Goal: Check status: Check status

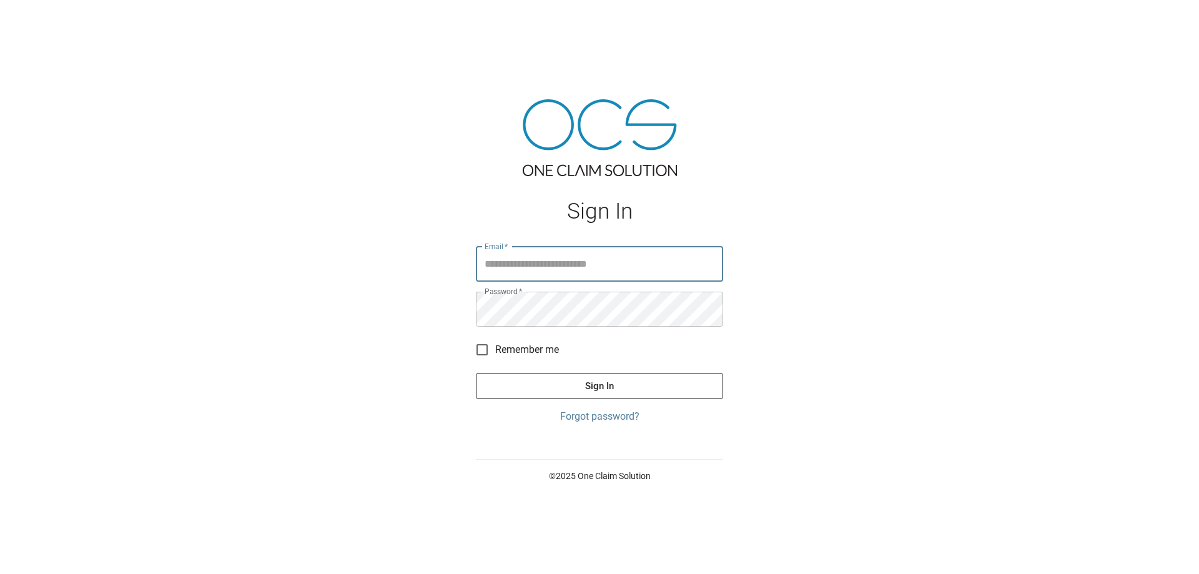
click at [552, 270] on input "Email   *" at bounding box center [599, 264] width 247 height 35
type input "**********"
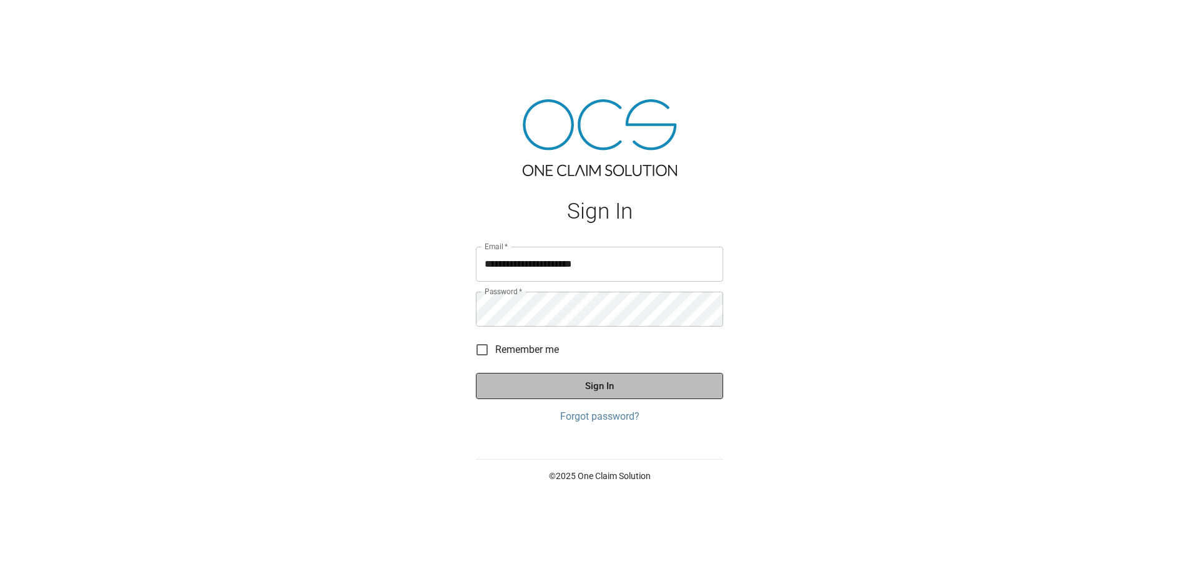
click at [680, 390] on button "Sign In" at bounding box center [599, 386] width 247 height 26
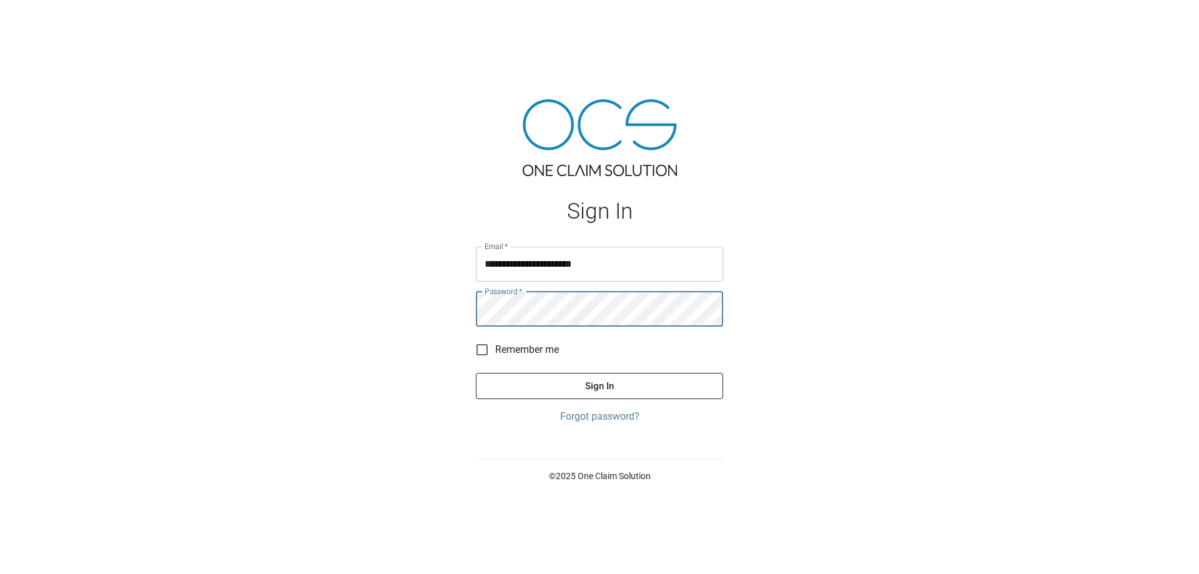
click at [604, 379] on button "Sign In" at bounding box center [599, 386] width 247 height 26
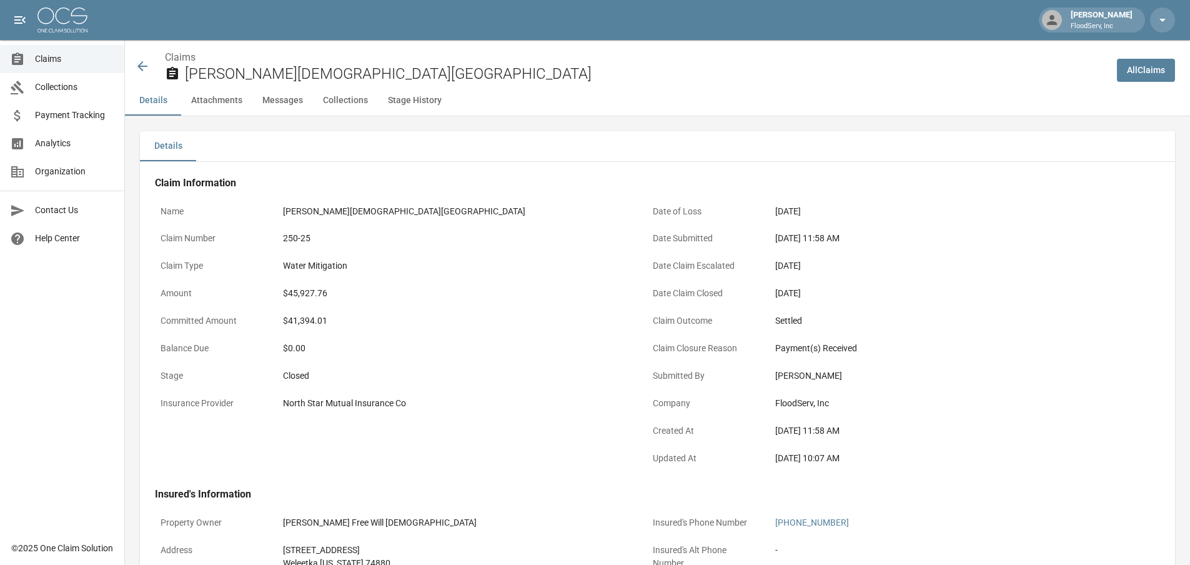
click at [66, 57] on span "Claims" at bounding box center [74, 58] width 79 height 13
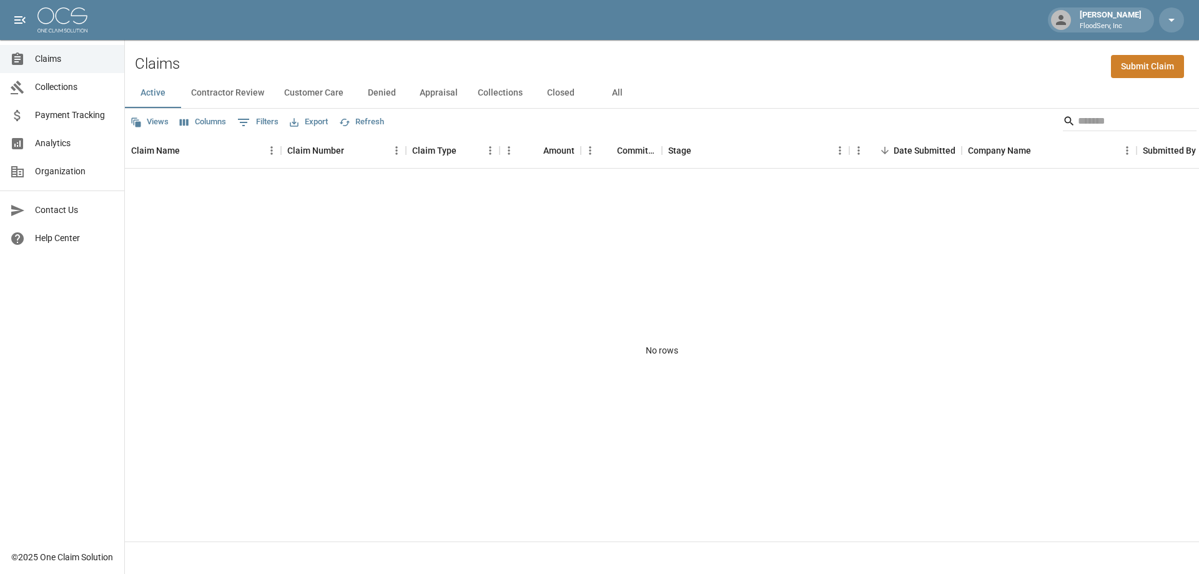
click at [565, 92] on button "Closed" at bounding box center [561, 93] width 56 height 30
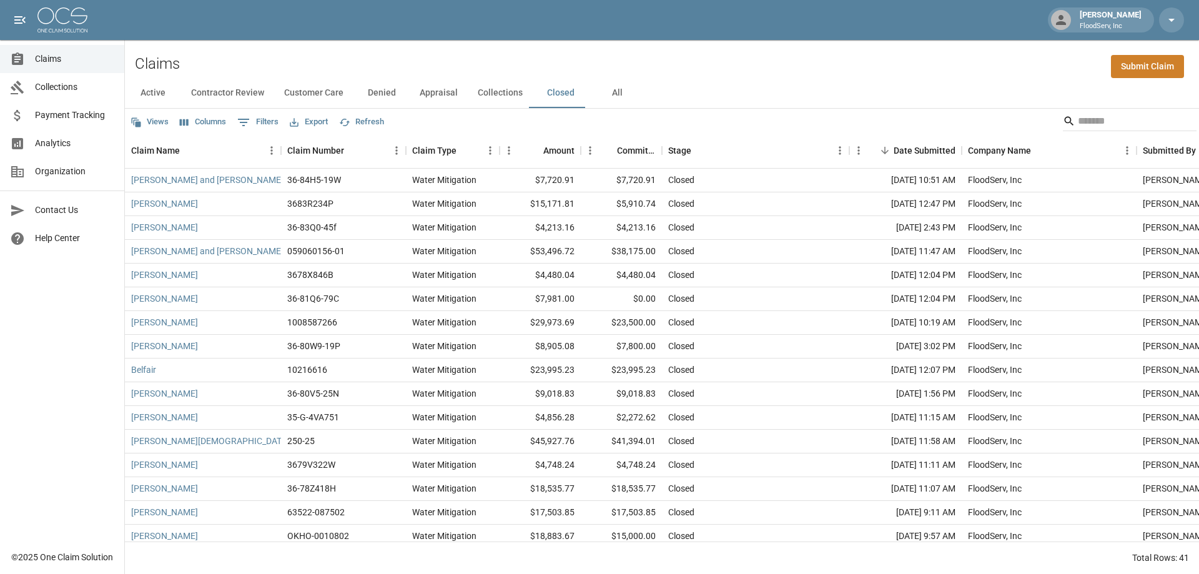
click at [490, 92] on button "Collections" at bounding box center [500, 93] width 65 height 30
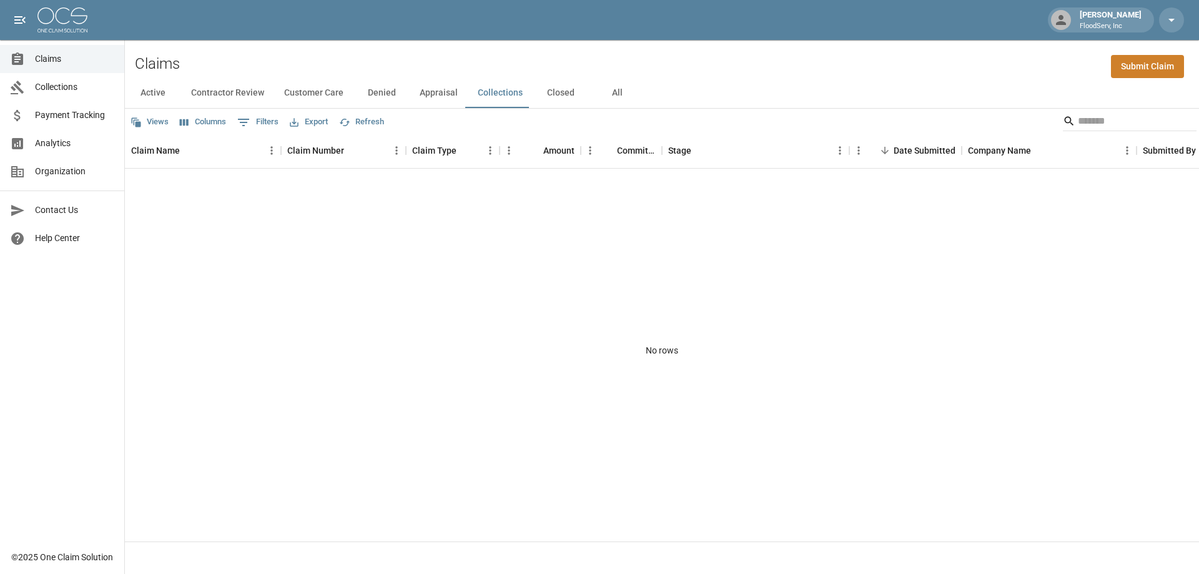
click at [436, 97] on button "Appraisal" at bounding box center [439, 93] width 58 height 30
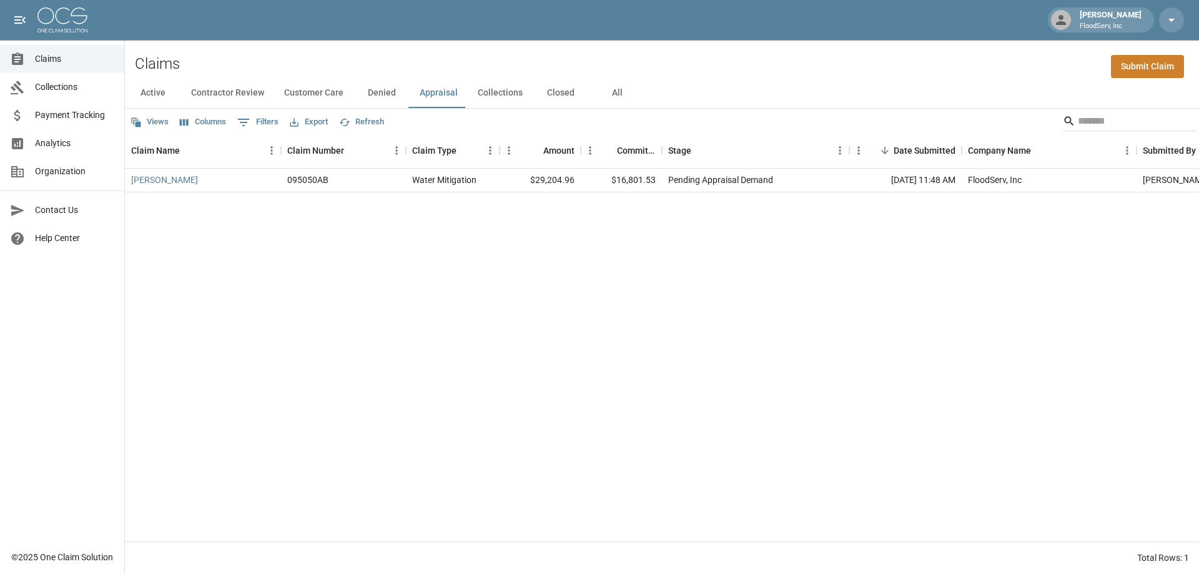
click at [508, 96] on button "Collections" at bounding box center [500, 93] width 65 height 30
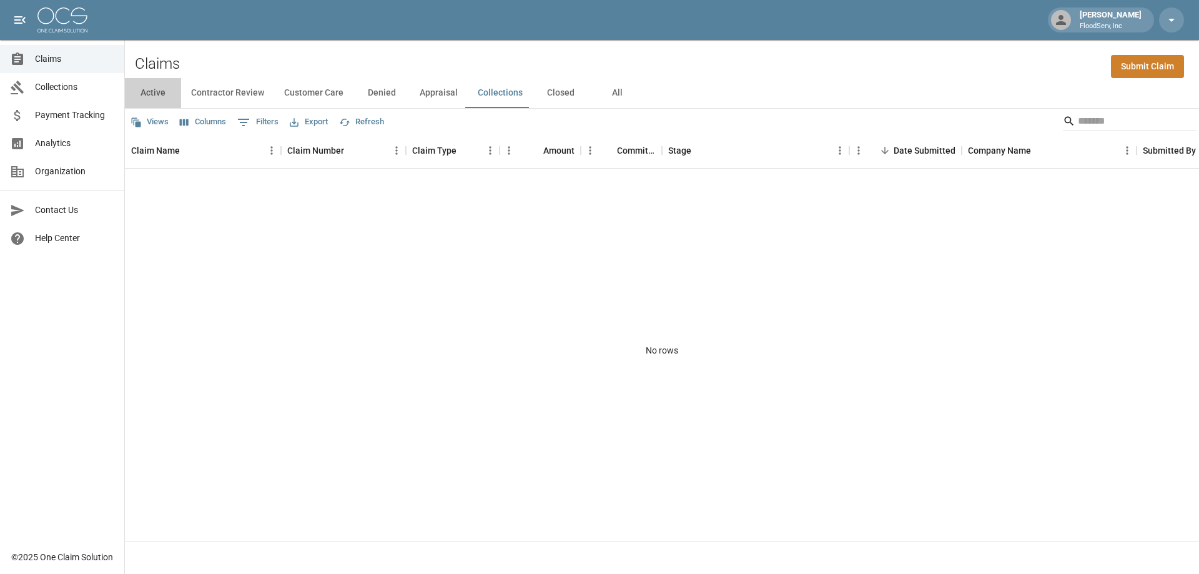
click at [156, 95] on button "Active" at bounding box center [153, 93] width 56 height 30
click at [489, 91] on button "Collections" at bounding box center [500, 93] width 65 height 30
click at [559, 89] on button "Closed" at bounding box center [561, 93] width 56 height 30
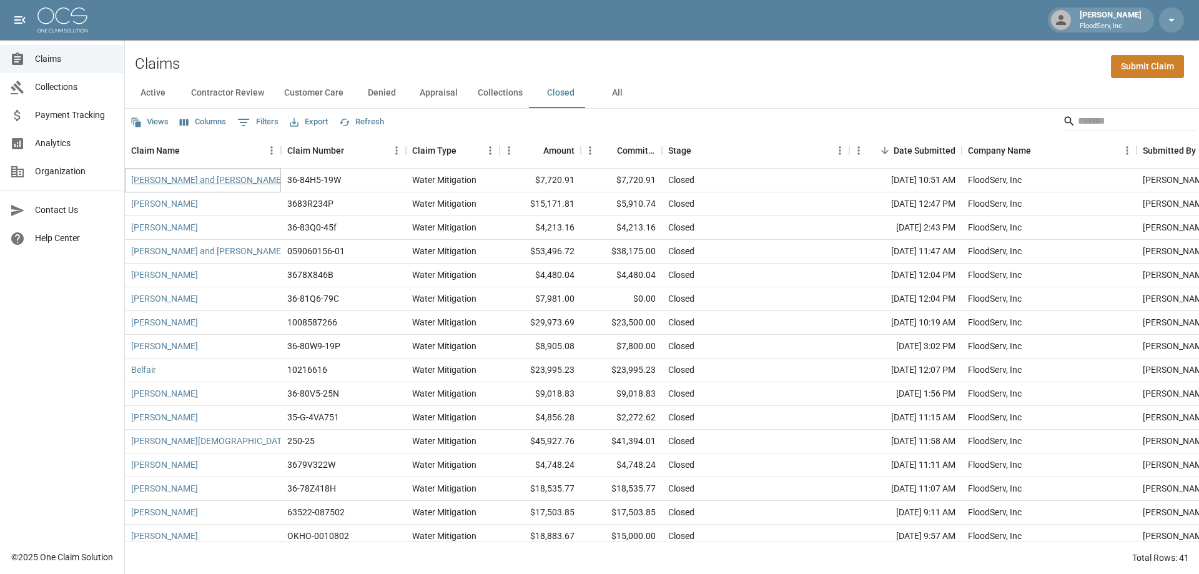
click at [218, 182] on link "[PERSON_NAME] and [PERSON_NAME]" at bounding box center [207, 180] width 152 height 12
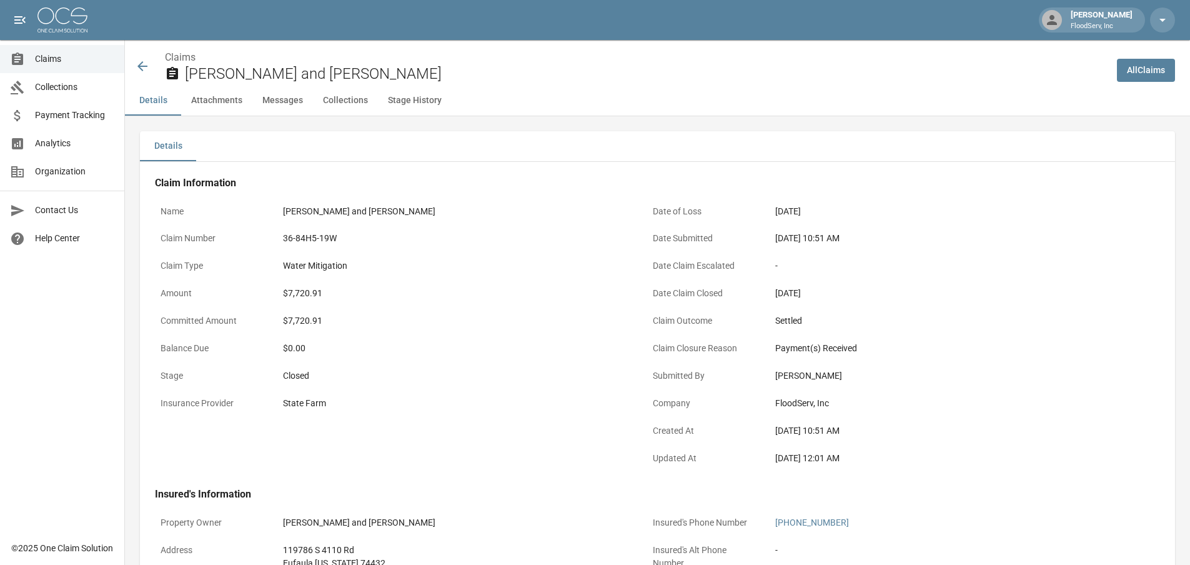
click at [140, 64] on icon at bounding box center [142, 66] width 15 height 15
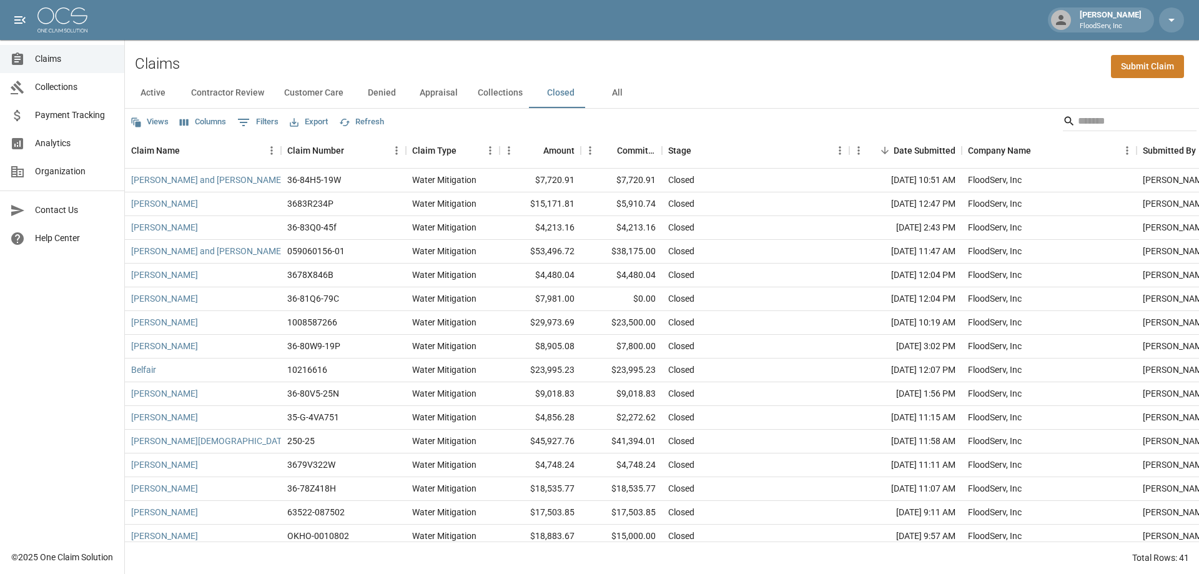
click at [493, 94] on button "Collections" at bounding box center [500, 93] width 65 height 30
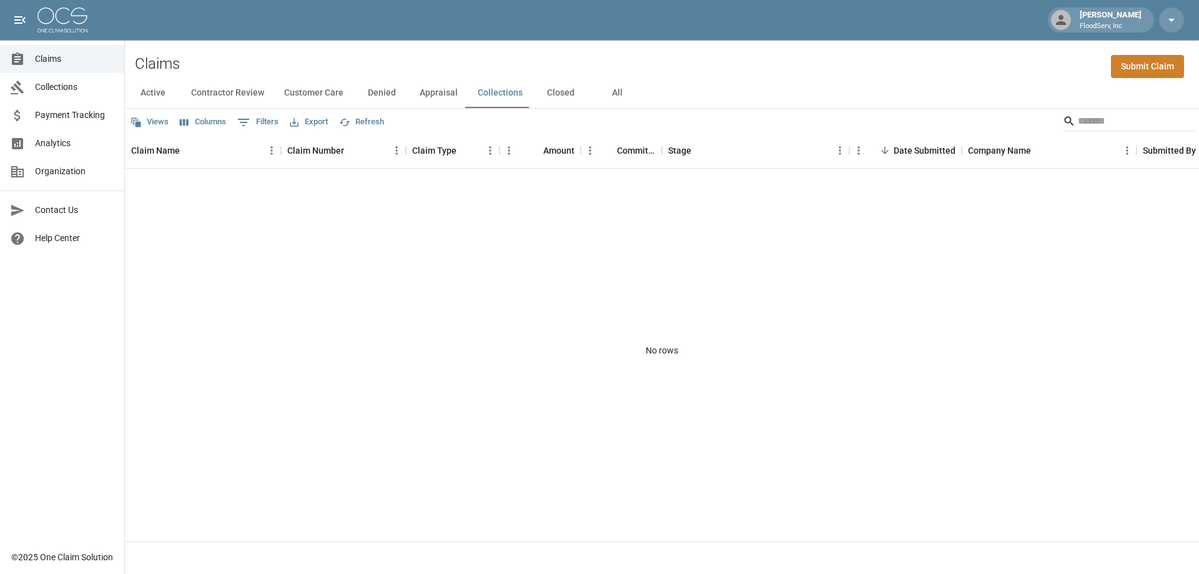
click at [429, 94] on button "Appraisal" at bounding box center [439, 93] width 58 height 30
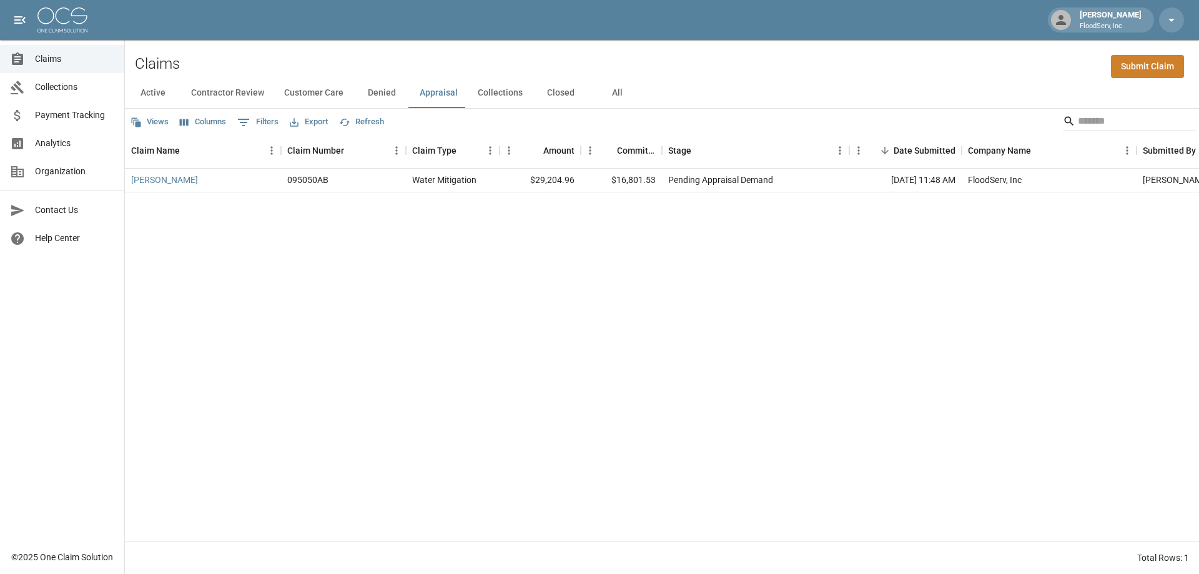
click at [557, 92] on button "Closed" at bounding box center [561, 93] width 56 height 30
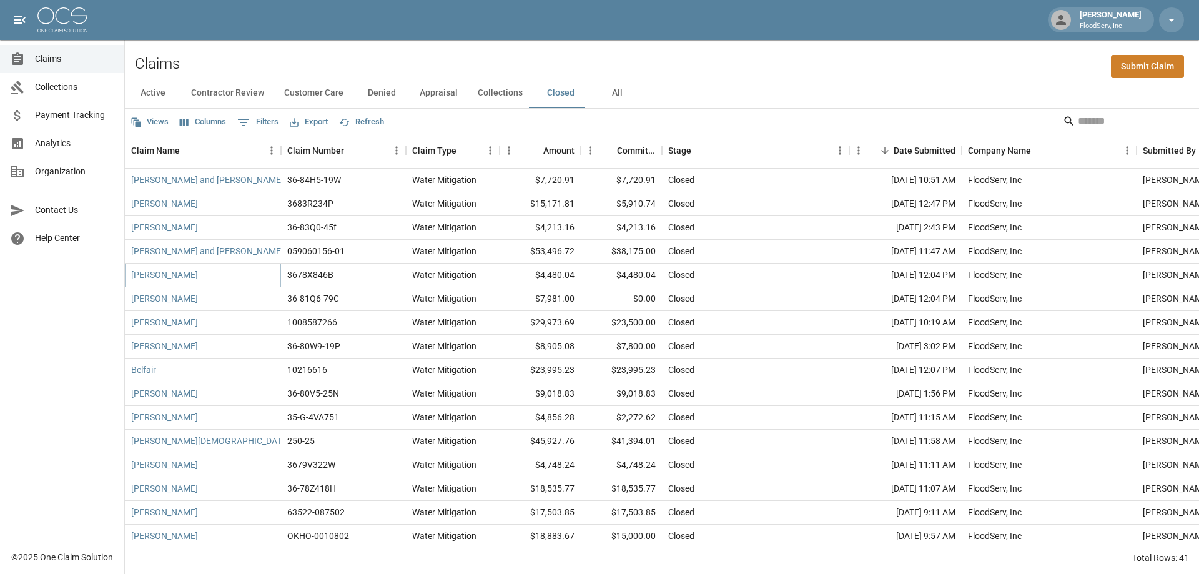
click at [167, 277] on link "[PERSON_NAME]" at bounding box center [164, 275] width 67 height 12
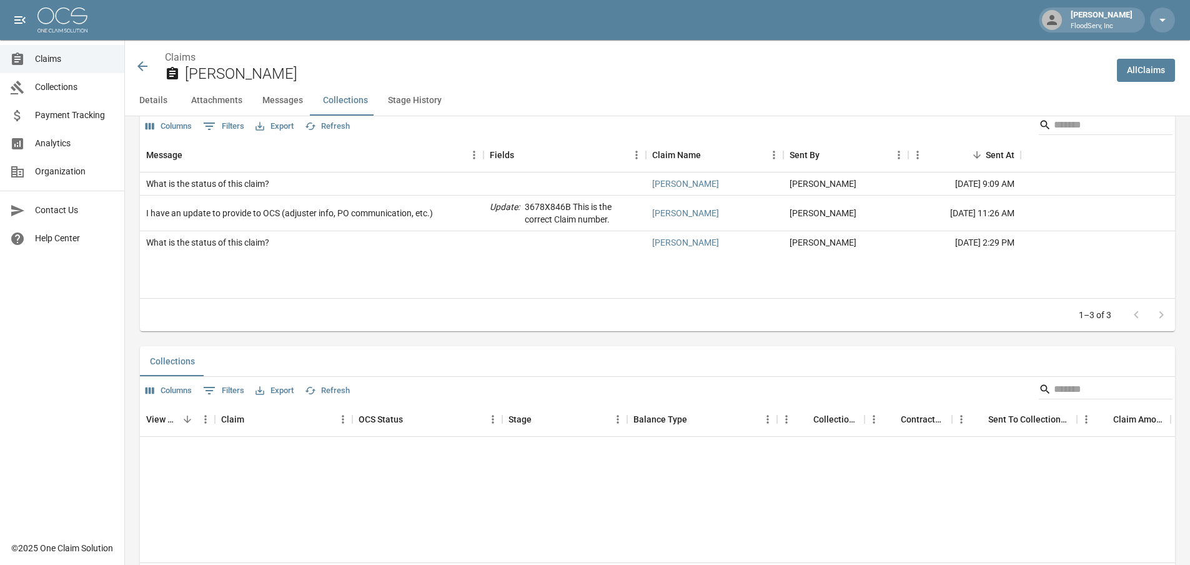
scroll to position [931, 0]
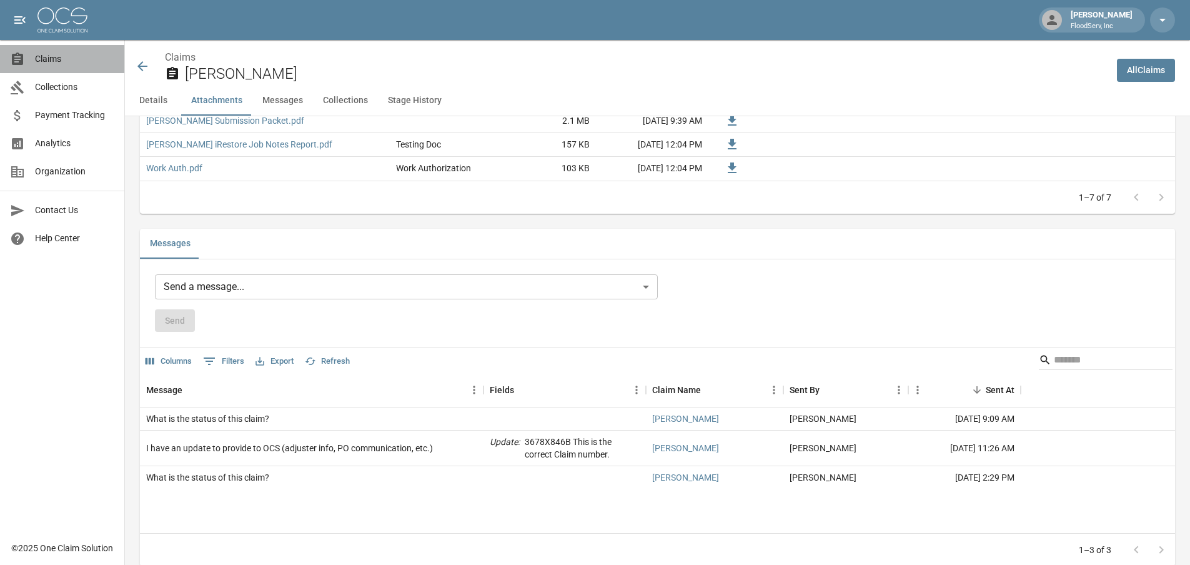
click at [46, 59] on span "Claims" at bounding box center [74, 58] width 79 height 13
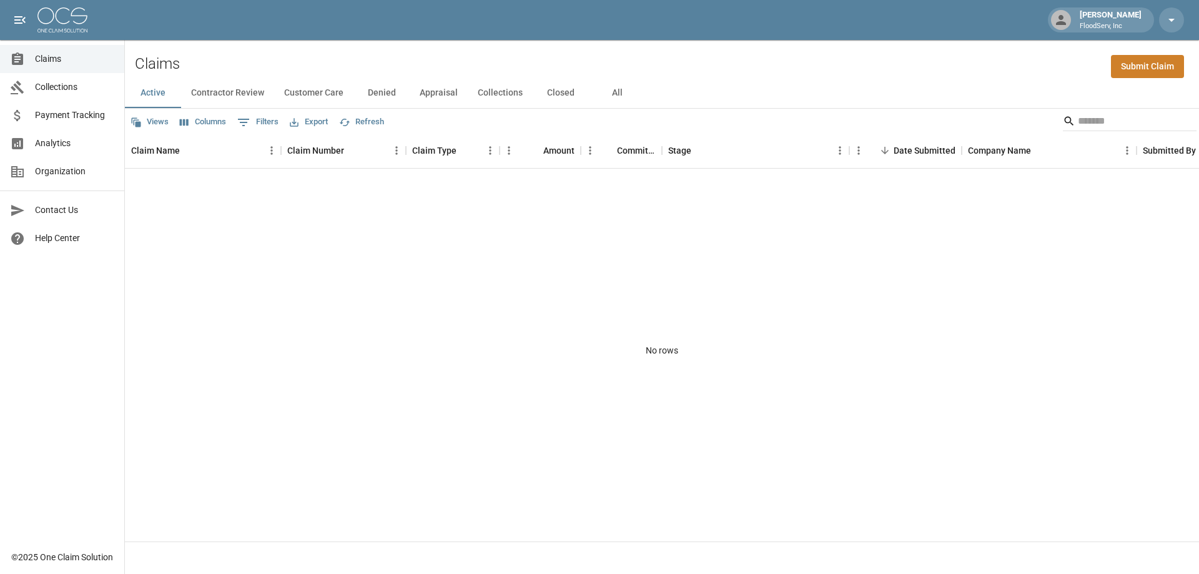
click at [437, 91] on button "Appraisal" at bounding box center [439, 93] width 58 height 30
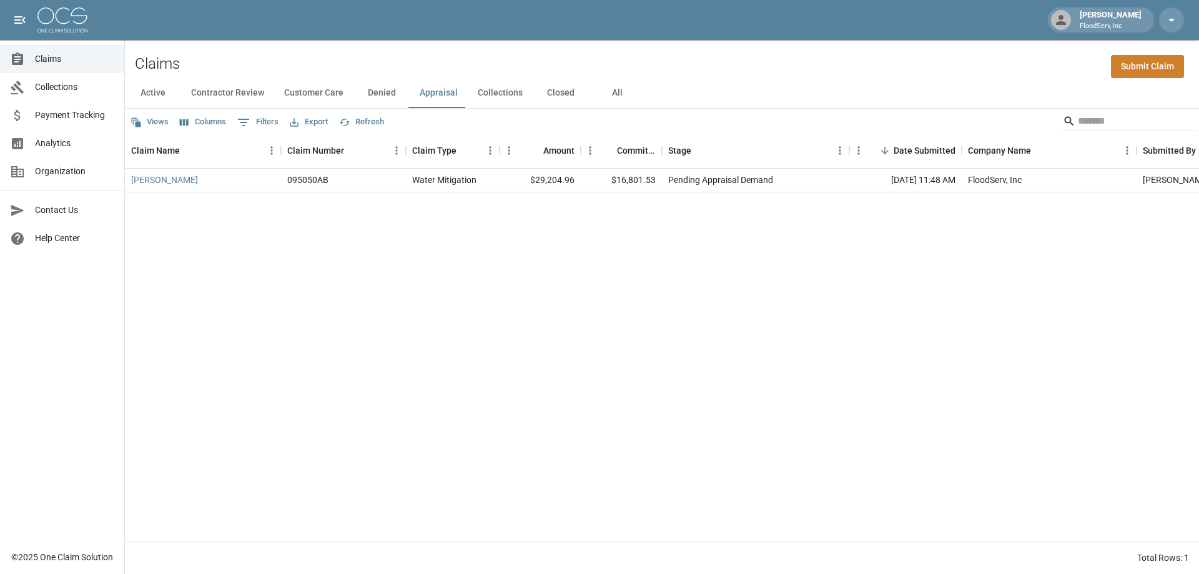
click at [552, 94] on button "Closed" at bounding box center [561, 93] width 56 height 30
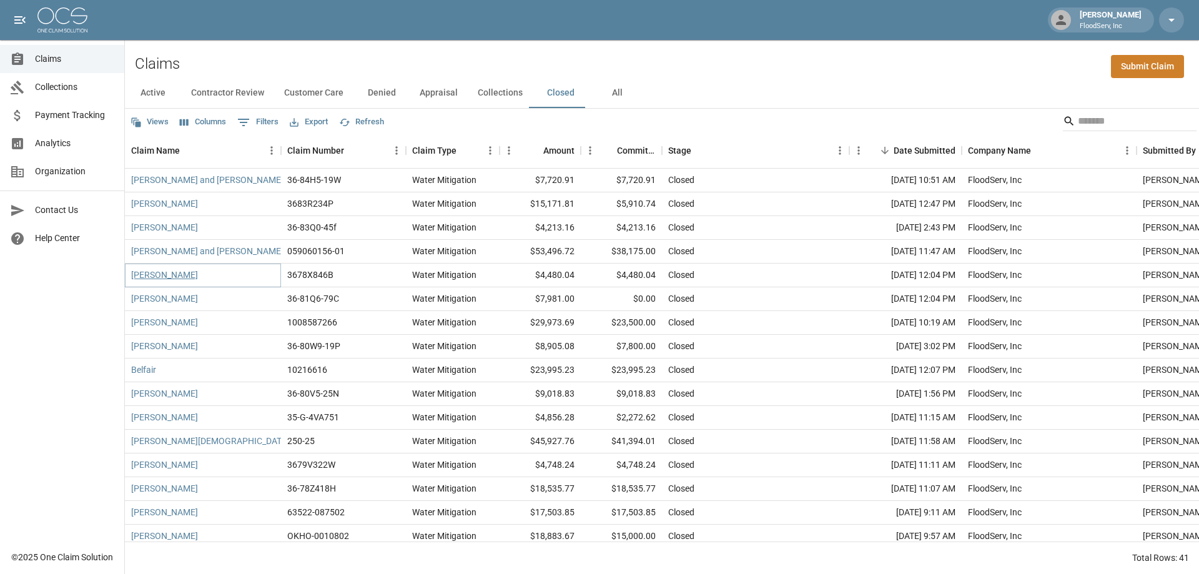
click at [160, 279] on link "[PERSON_NAME]" at bounding box center [164, 275] width 67 height 12
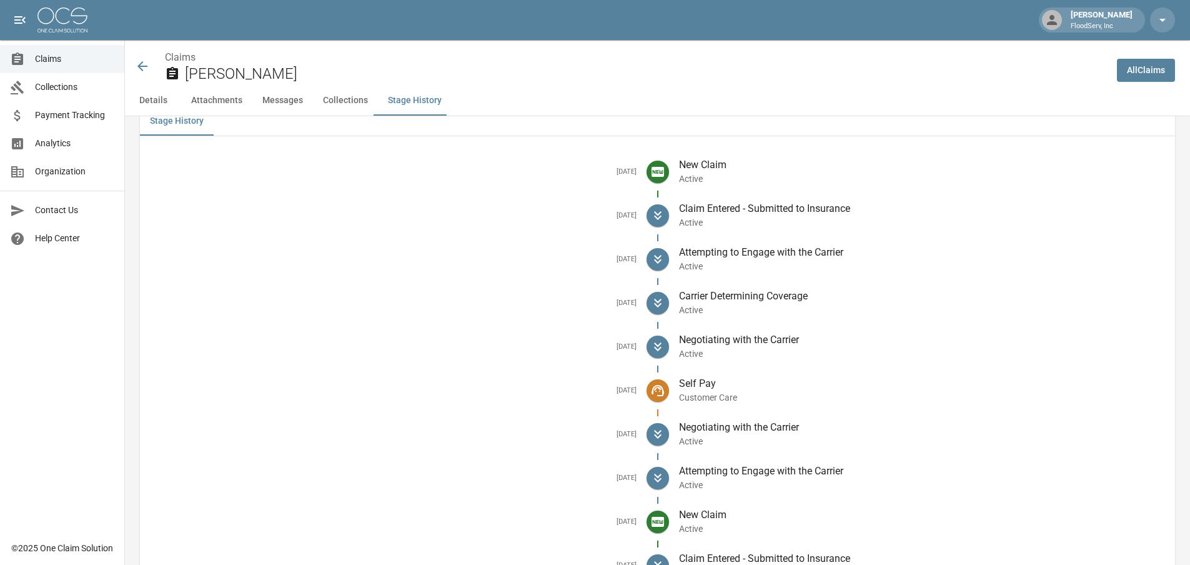
scroll to position [1494, 0]
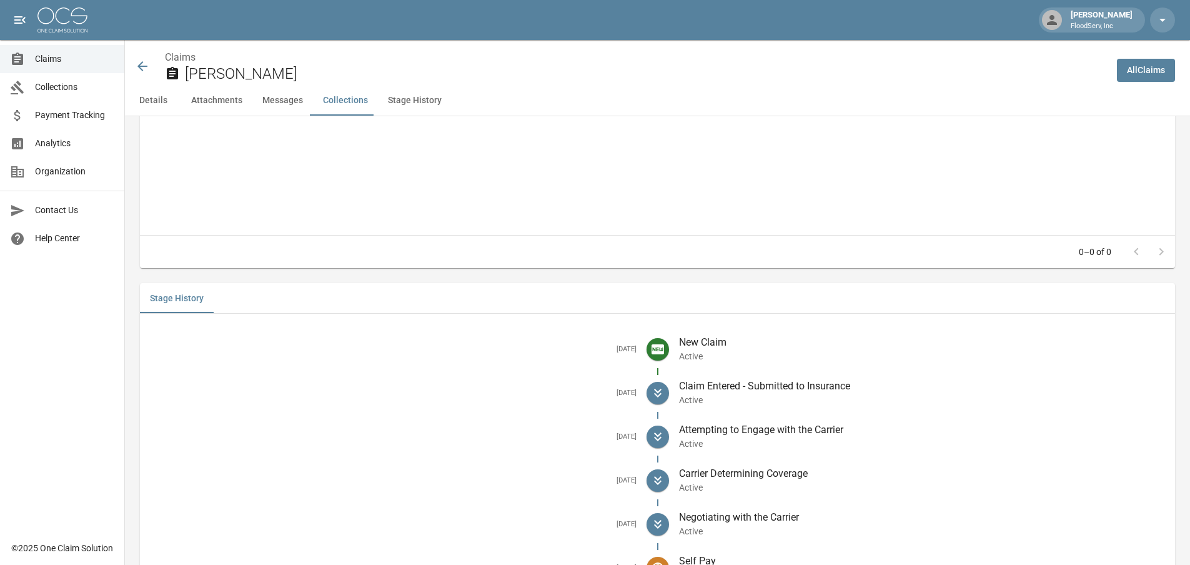
click at [139, 64] on icon at bounding box center [142, 66] width 15 height 15
